Goal: Task Accomplishment & Management: Manage account settings

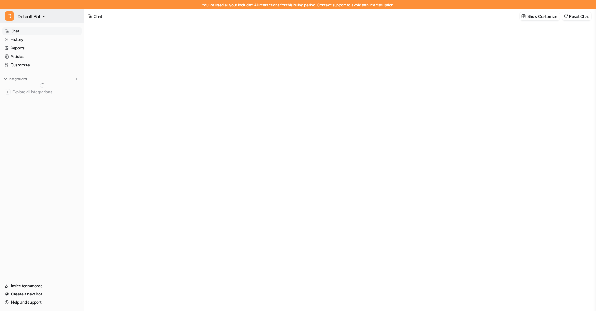
type textarea "**********"
click at [48, 17] on button "D Default Bot" at bounding box center [42, 16] width 84 height 14
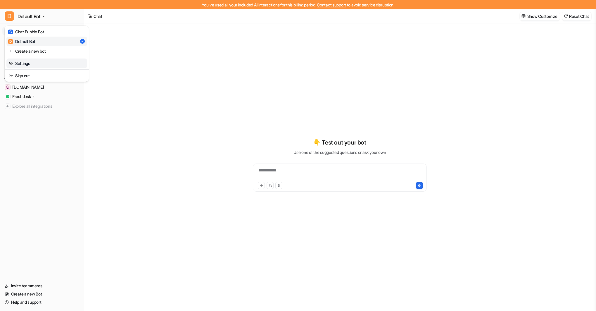
click at [39, 62] on link "Settings" at bounding box center [46, 63] width 81 height 10
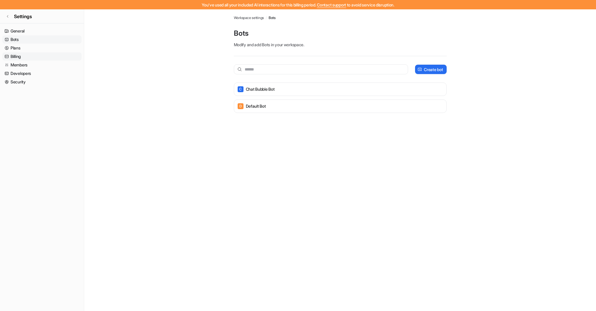
click at [19, 54] on link "Billing" at bounding box center [41, 56] width 79 height 8
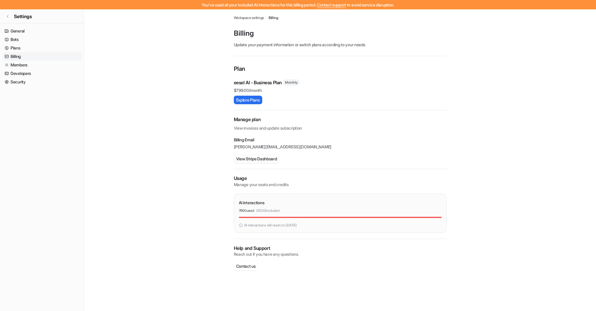
click at [256, 159] on button "View Stripe Dashboard" at bounding box center [257, 158] width 46 height 8
click at [25, 15] on span "Settings" at bounding box center [23, 16] width 18 height 7
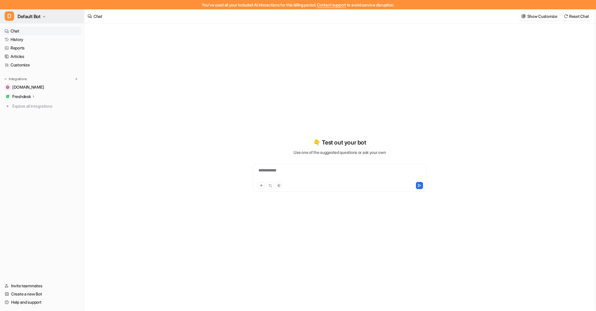
click at [25, 15] on span "Default Bot" at bounding box center [29, 16] width 23 height 8
click at [33, 30] on div "C Chat Bubble Bot" at bounding box center [26, 32] width 36 height 6
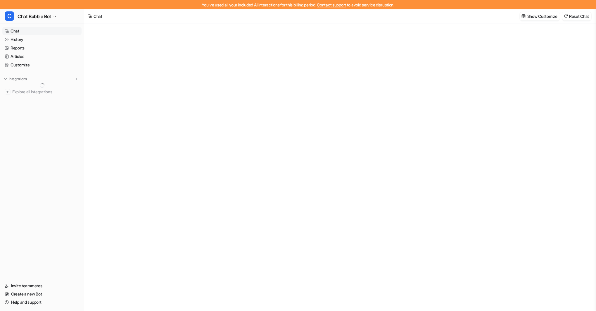
type textarea "**********"
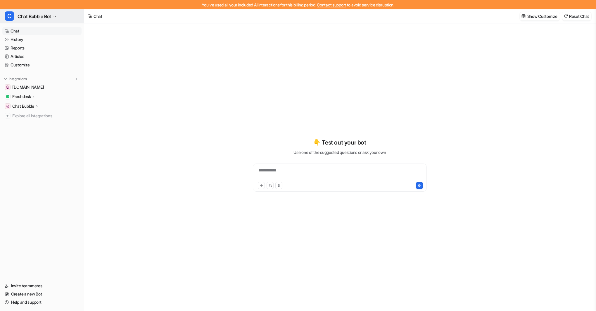
click at [38, 15] on span "Chat Bubble Bot" at bounding box center [35, 16] width 34 height 8
click at [29, 63] on link "Settings" at bounding box center [46, 63] width 81 height 10
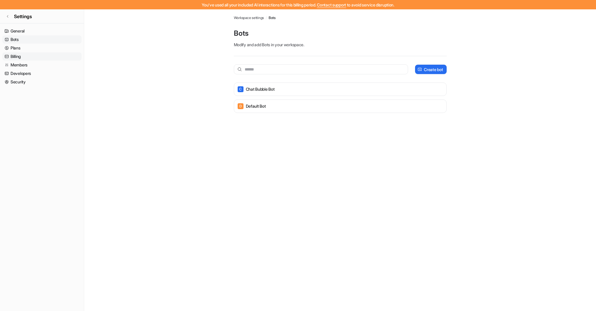
click at [27, 57] on link "Billing" at bounding box center [41, 56] width 79 height 8
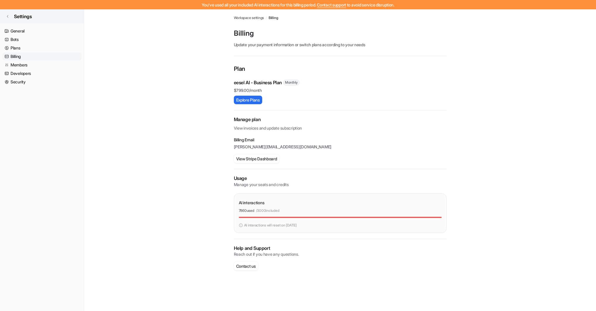
click at [32, 16] on span "Settings" at bounding box center [23, 16] width 18 height 7
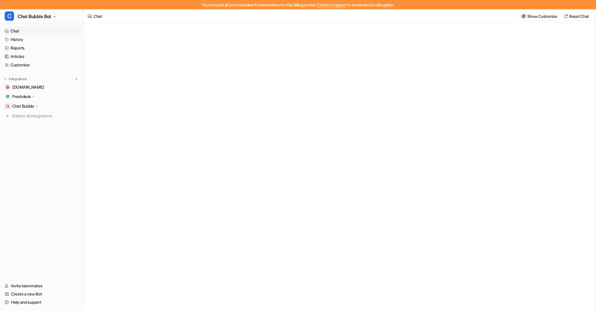
click at [32, 16] on span "Chat Bubble Bot" at bounding box center [35, 16] width 34 height 8
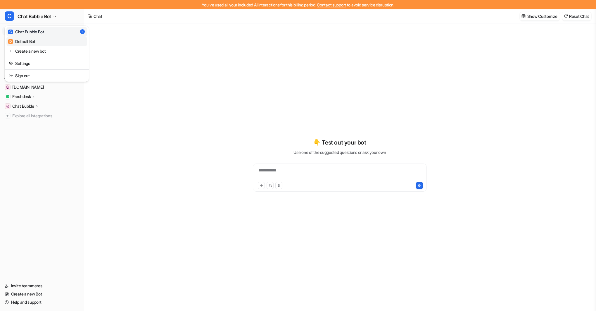
click at [33, 41] on div "D Default Bot" at bounding box center [21, 41] width 27 height 6
click at [23, 39] on link "History" at bounding box center [41, 39] width 79 height 8
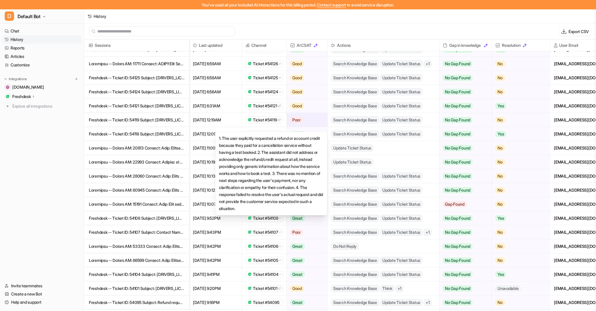
scroll to position [163, 30]
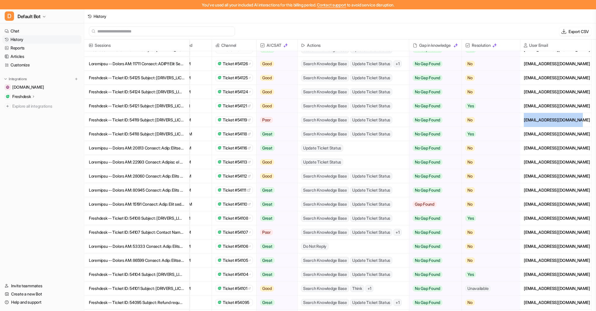
drag, startPoint x: 577, startPoint y: 120, endPoint x: 522, endPoint y: 119, distance: 54.7
click at [522, 119] on div "esterjashari22@icloud.com" at bounding box center [555, 120] width 71 height 14
copy div "esterjashari22@icloud.com"
